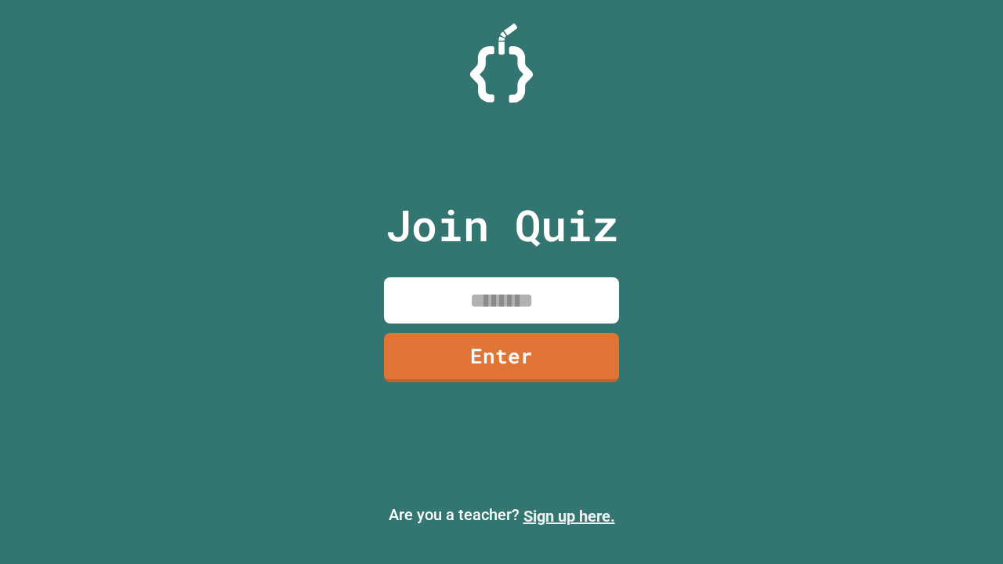
click at [569, 516] on link "Sign up here." at bounding box center [569, 516] width 92 height 19
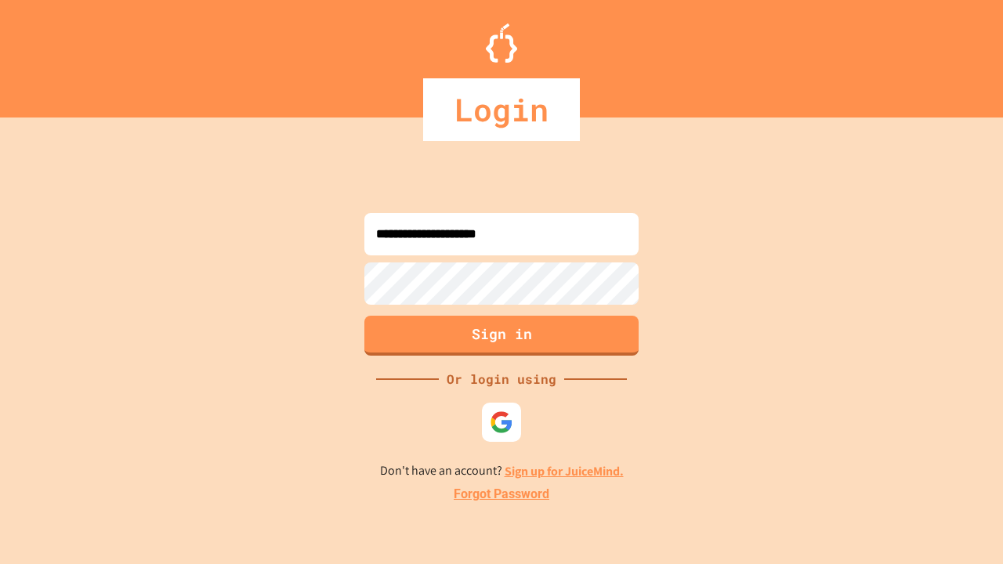
type input "**********"
